Goal: Transaction & Acquisition: Purchase product/service

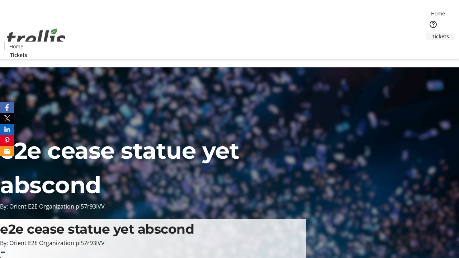
click at [432, 33] on span "Tickets" at bounding box center [440, 37] width 17 height 8
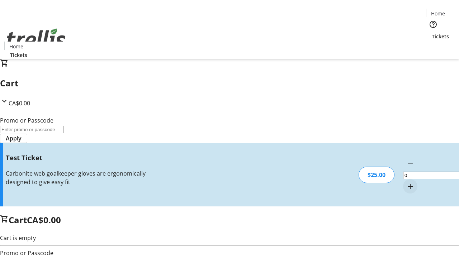
click at [406, 182] on mat-icon "Increment by one" at bounding box center [410, 186] width 9 height 9
type input "1"
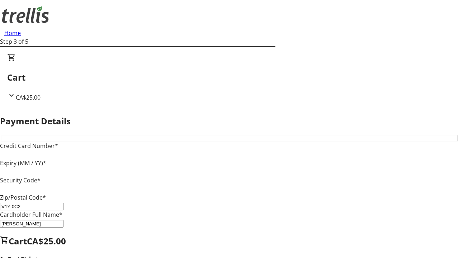
type input "V1Y 0C2"
